Goal: Task Accomplishment & Management: Manage account settings

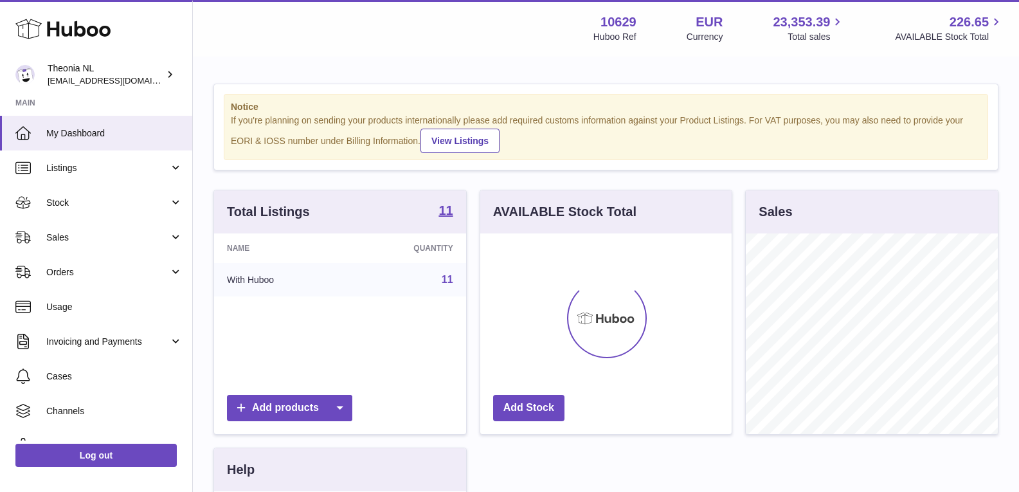
scroll to position [201, 251]
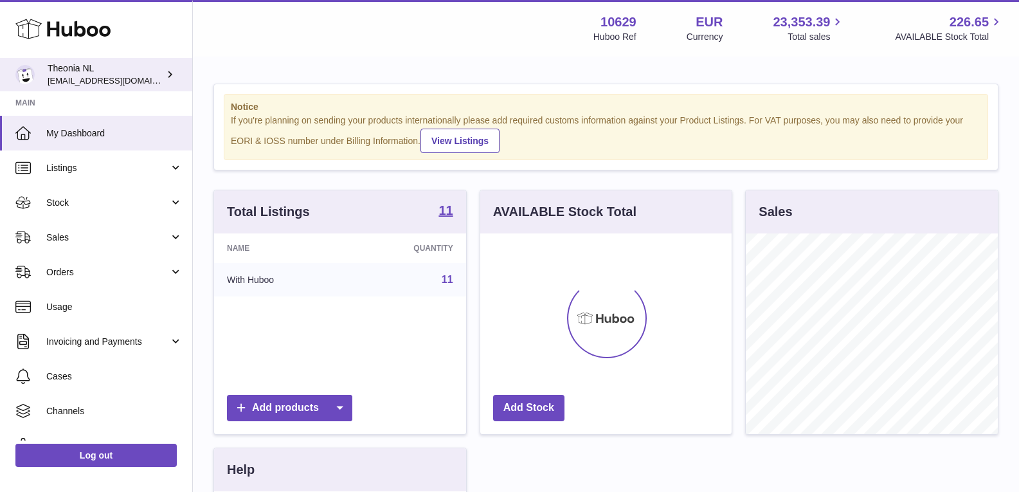
click at [163, 78] on div "Theonia NL info@wholesomegoods.eu" at bounding box center [106, 74] width 116 height 24
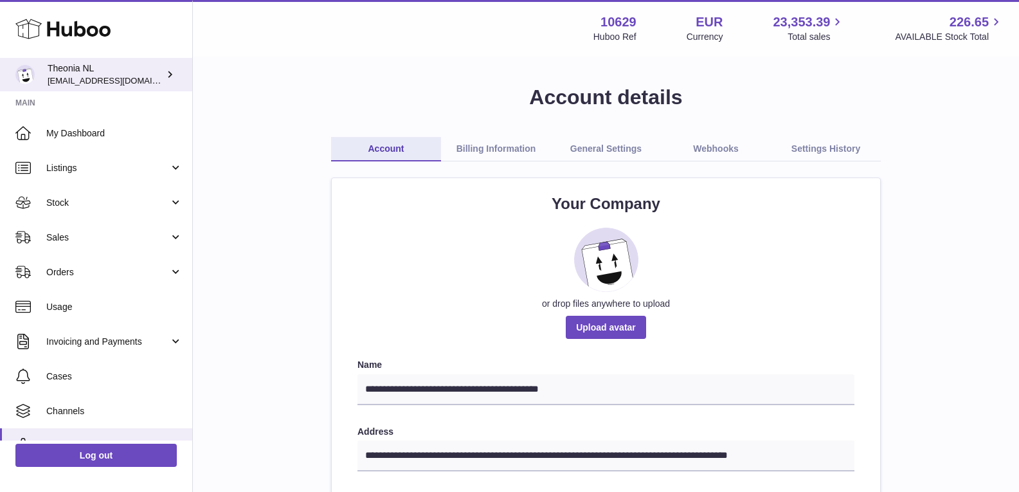
click at [168, 79] on icon at bounding box center [169, 73] width 13 height 13
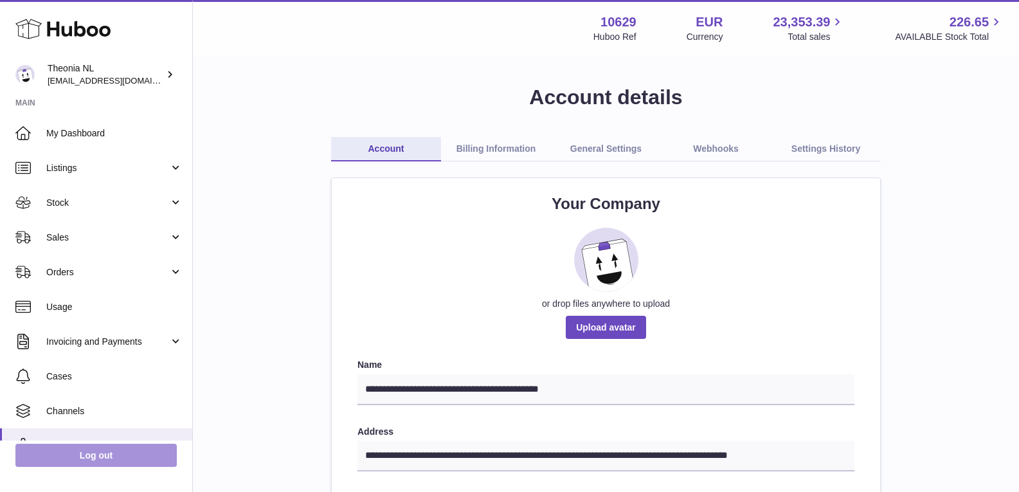
click at [95, 458] on link "Log out" at bounding box center [95, 455] width 161 height 23
